Goal: Task Accomplishment & Management: Manage account settings

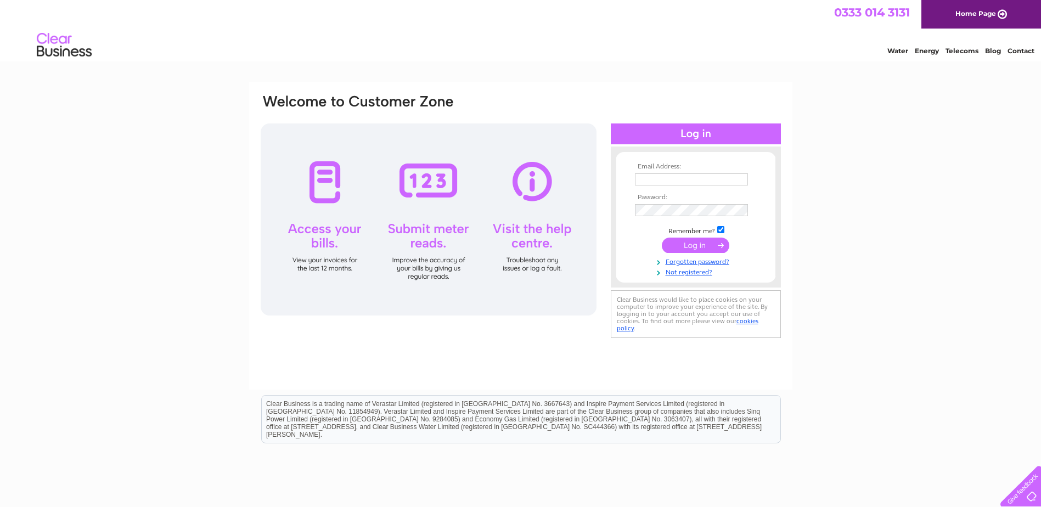
click at [667, 181] on input "text" at bounding box center [691, 179] width 113 height 12
type input "[EMAIL_ADDRESS][DOMAIN_NAME]"
click at [694, 245] on input "submit" at bounding box center [696, 246] width 68 height 15
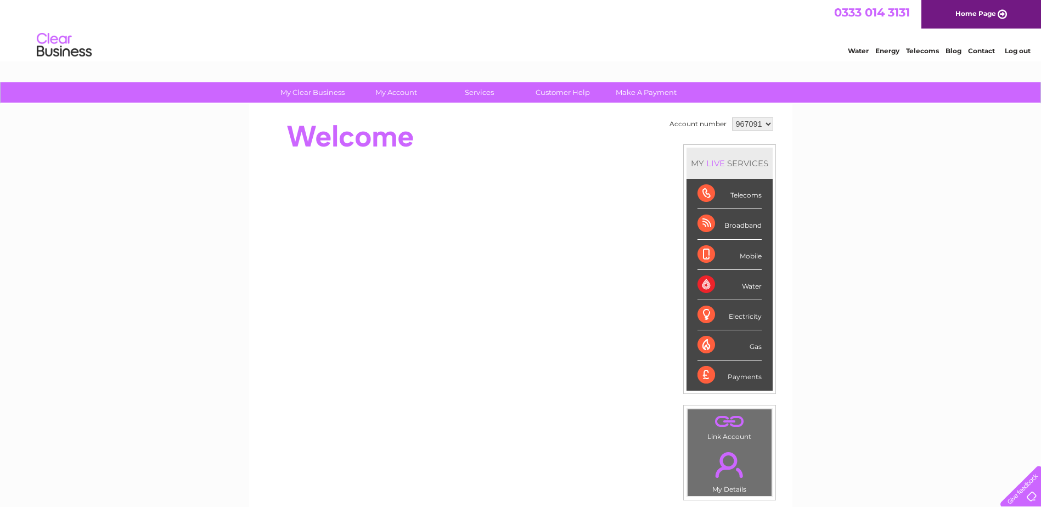
click at [747, 194] on div "Telecoms" at bounding box center [730, 194] width 64 height 30
click at [702, 197] on div "Telecoms" at bounding box center [730, 194] width 64 height 30
click at [733, 225] on div "Broadband" at bounding box center [730, 224] width 64 height 30
click at [703, 223] on div "Broadband" at bounding box center [730, 224] width 64 height 30
click at [923, 52] on link "Telecoms" at bounding box center [922, 51] width 33 height 8
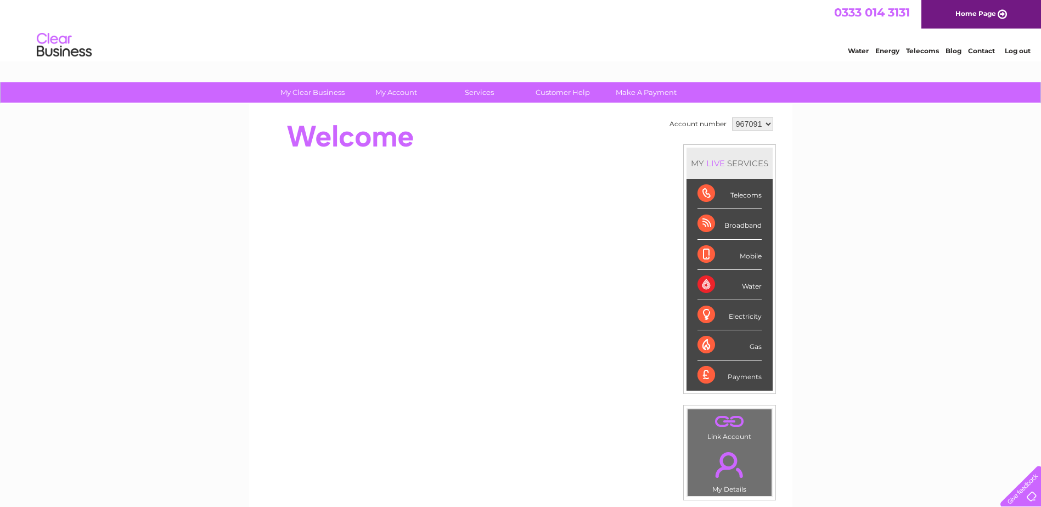
click at [704, 376] on div "Payments" at bounding box center [730, 376] width 64 height 30
click at [746, 197] on div "Telecoms" at bounding box center [730, 194] width 64 height 30
